Goal: Task Accomplishment & Management: Manage account settings

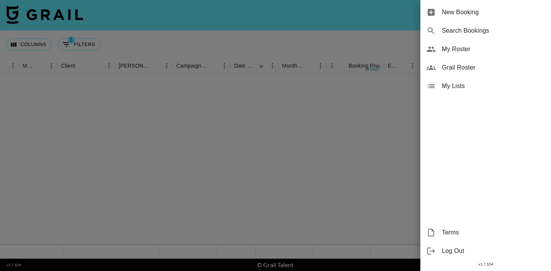
scroll to position [278, 198]
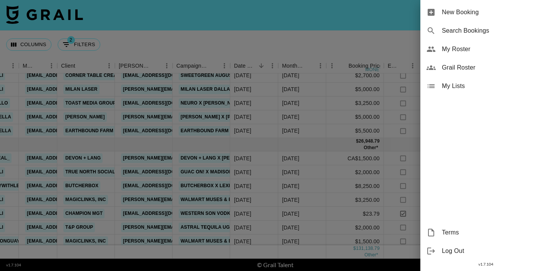
click at [464, 47] on span "My Roster" at bounding box center [493, 49] width 103 height 9
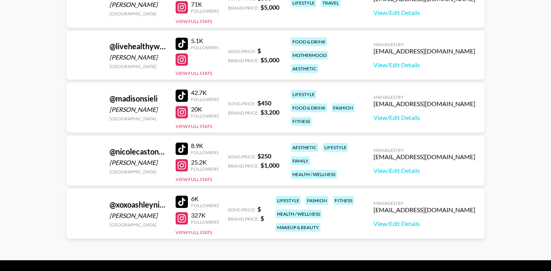
scroll to position [474, 0]
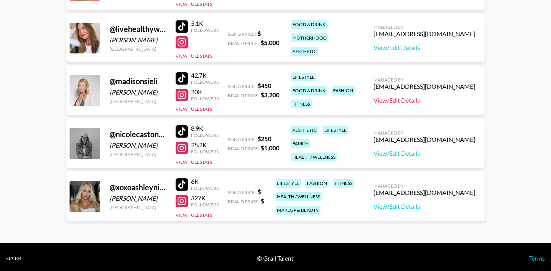
click at [438, 101] on link "View/Edit Details" at bounding box center [424, 100] width 102 height 8
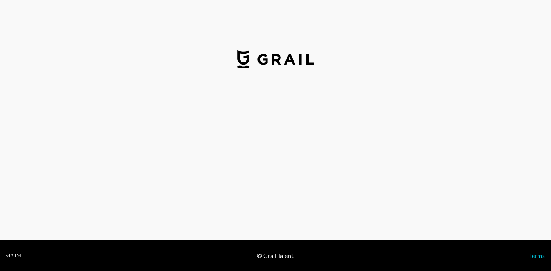
select select "USD"
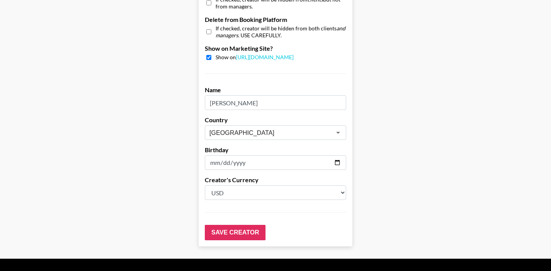
scroll to position [771, 0]
